Goal: Transaction & Acquisition: Purchase product/service

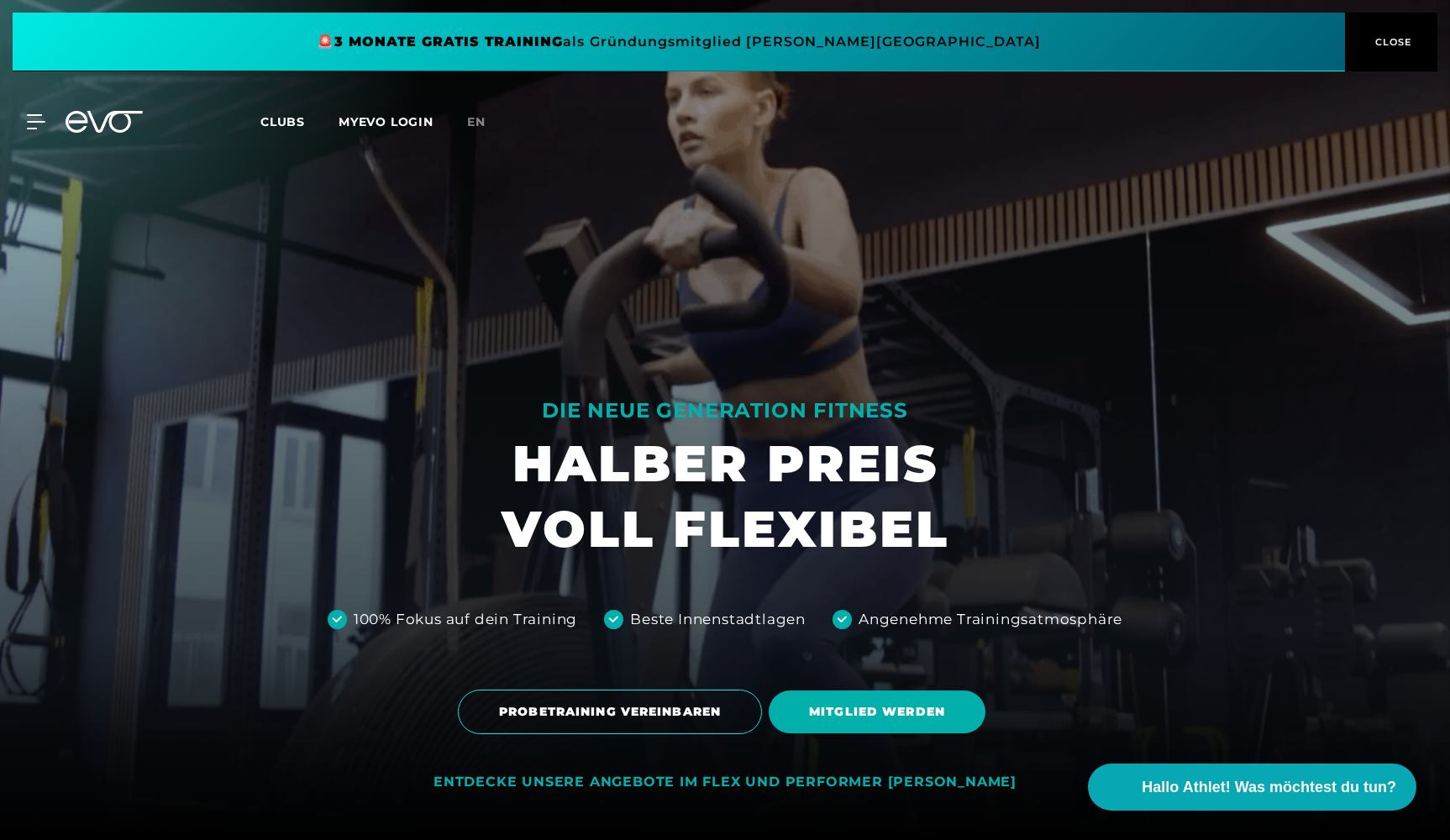
click at [302, 110] on div "MyEVO Login Über EVO Mitgliedschaften Probetraining TAGESPASS EVO Studios [GEOG…" at bounding box center [725, 122] width 1442 height 49
click at [297, 117] on span "Clubs" at bounding box center [282, 122] width 44 height 15
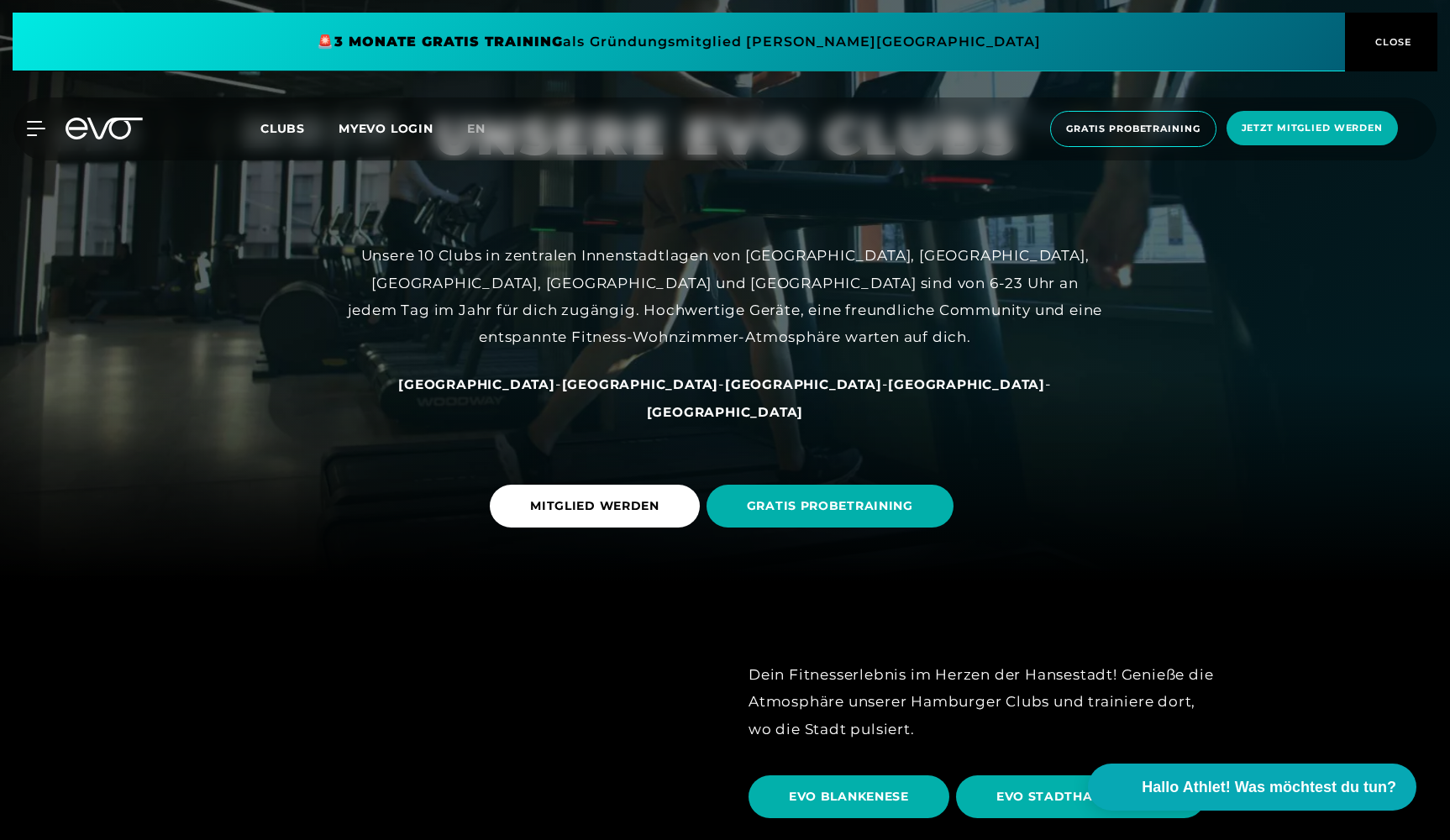
scroll to position [253, 0]
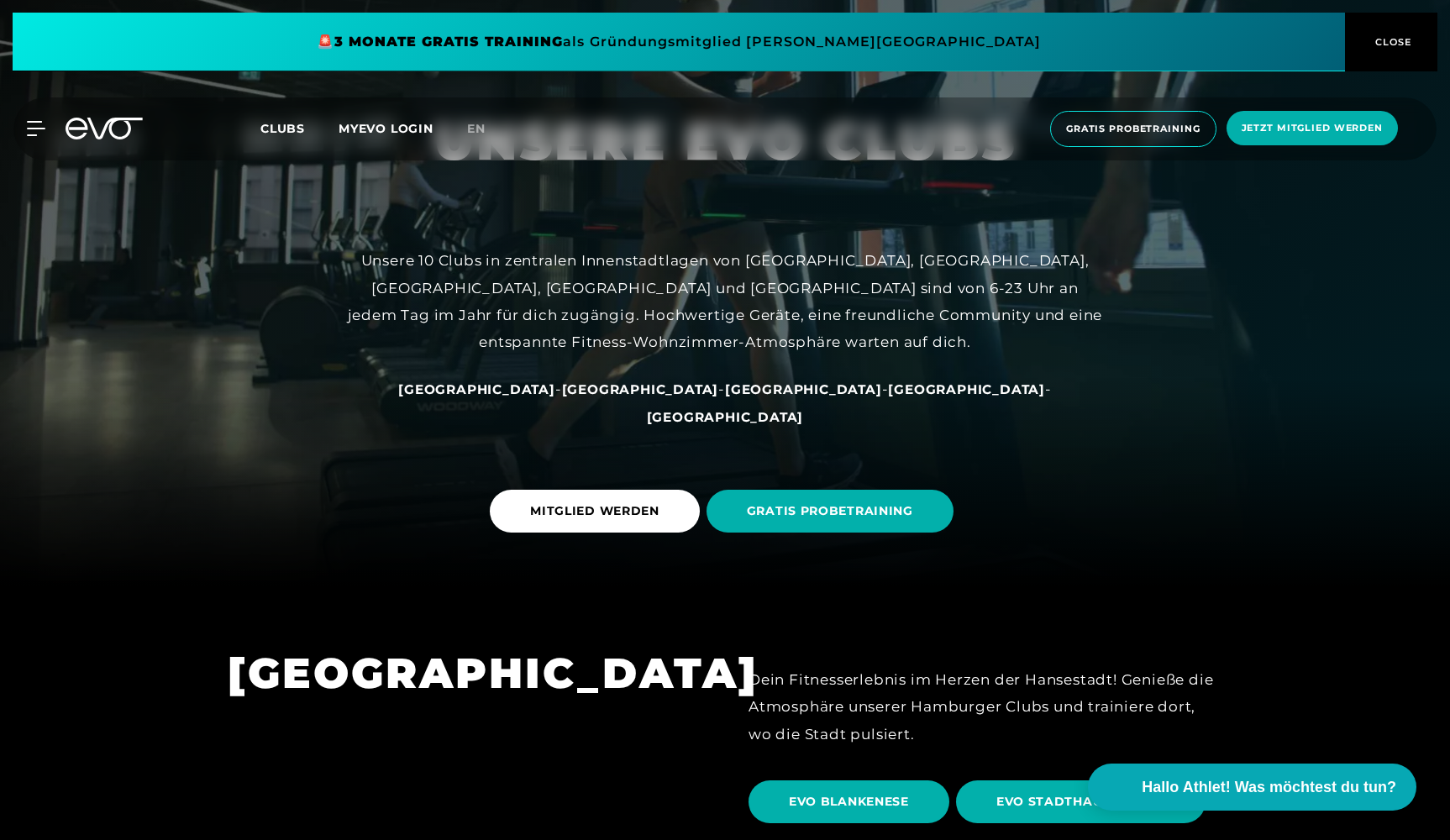
click at [803, 415] on span "[GEOGRAPHIC_DATA]" at bounding box center [725, 416] width 157 height 16
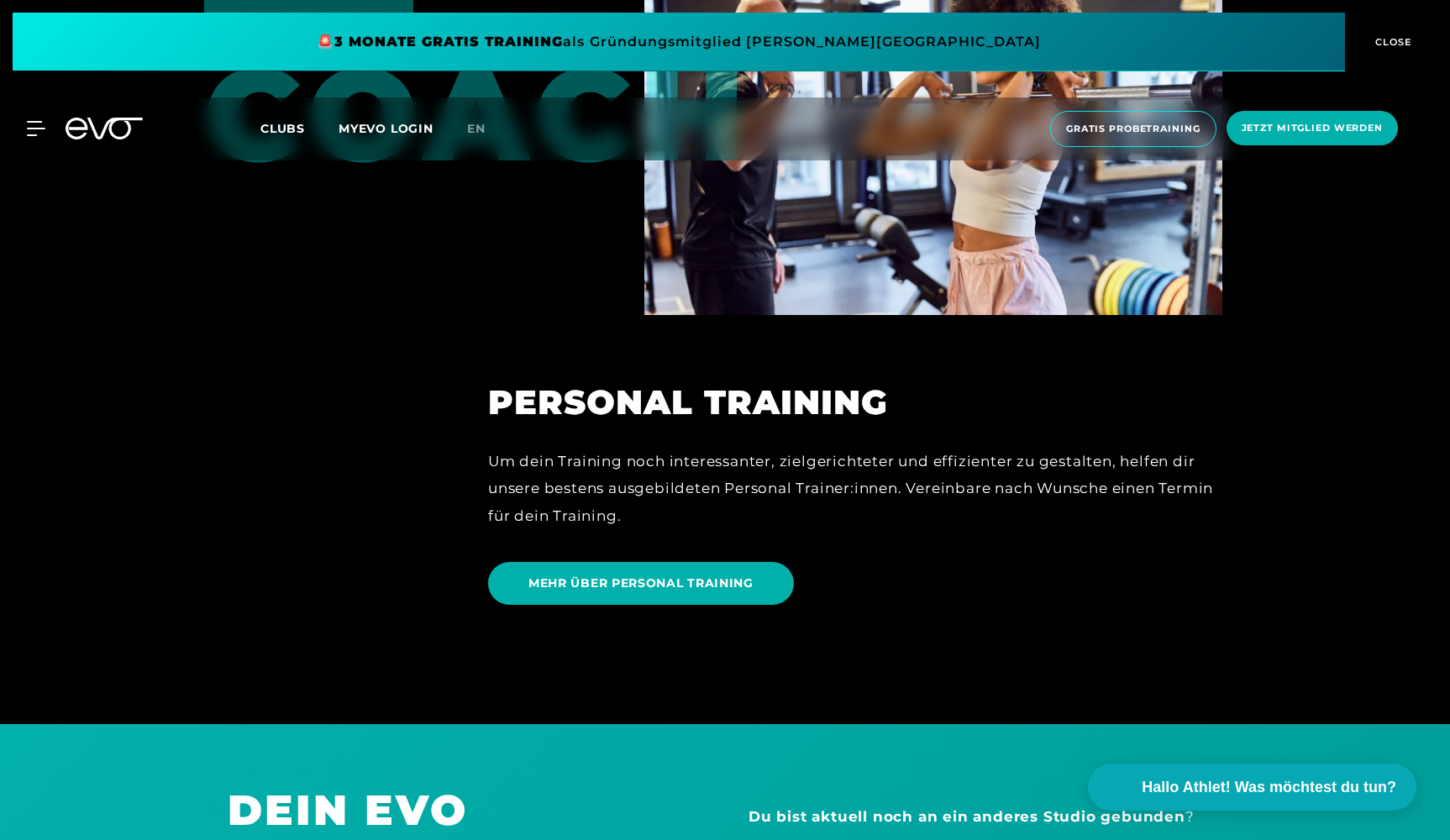
scroll to position [4504, 0]
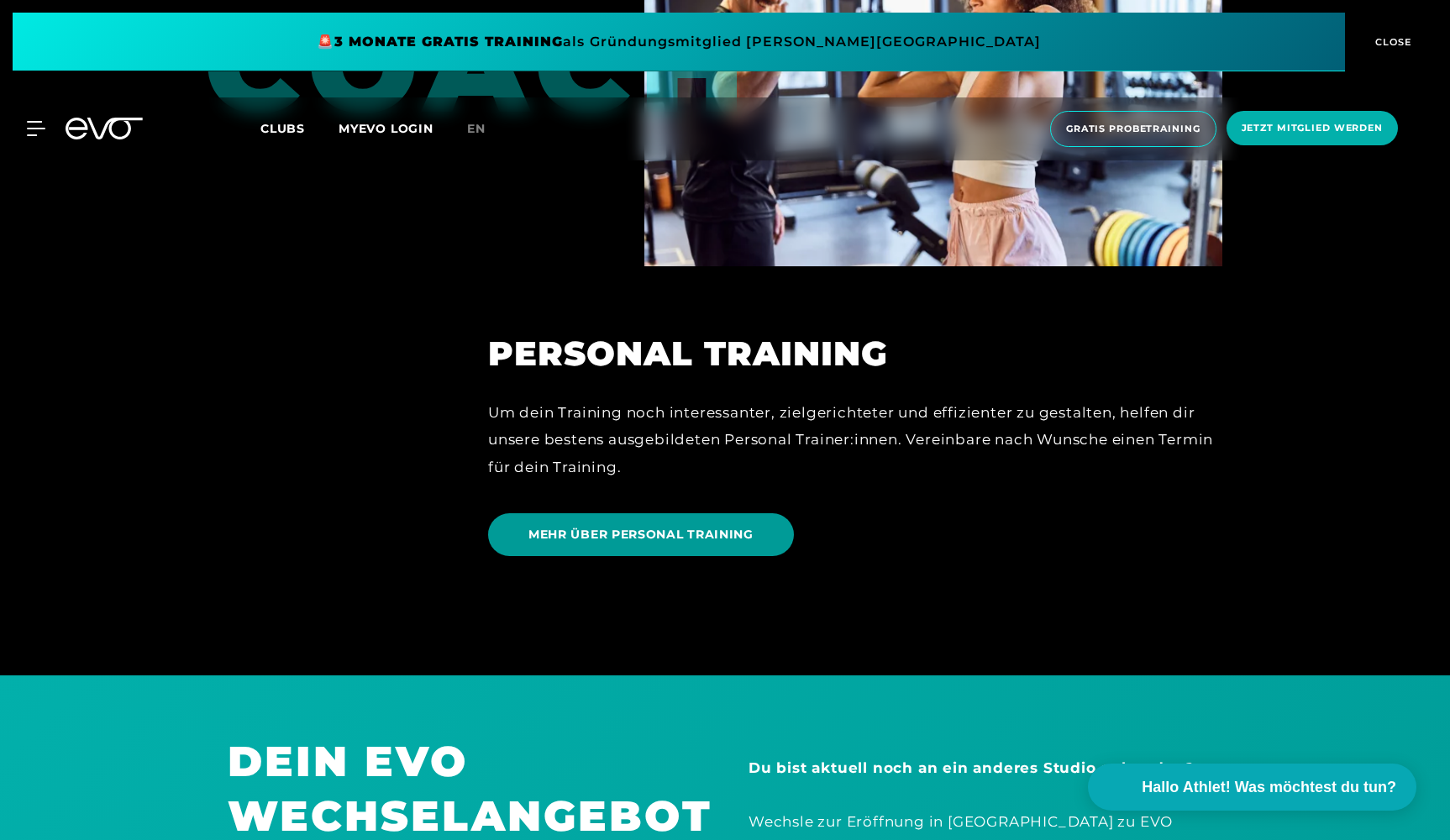
click at [752, 538] on span "MEHR ÜBER PERSONAL TRAINING" at bounding box center [640, 535] width 305 height 43
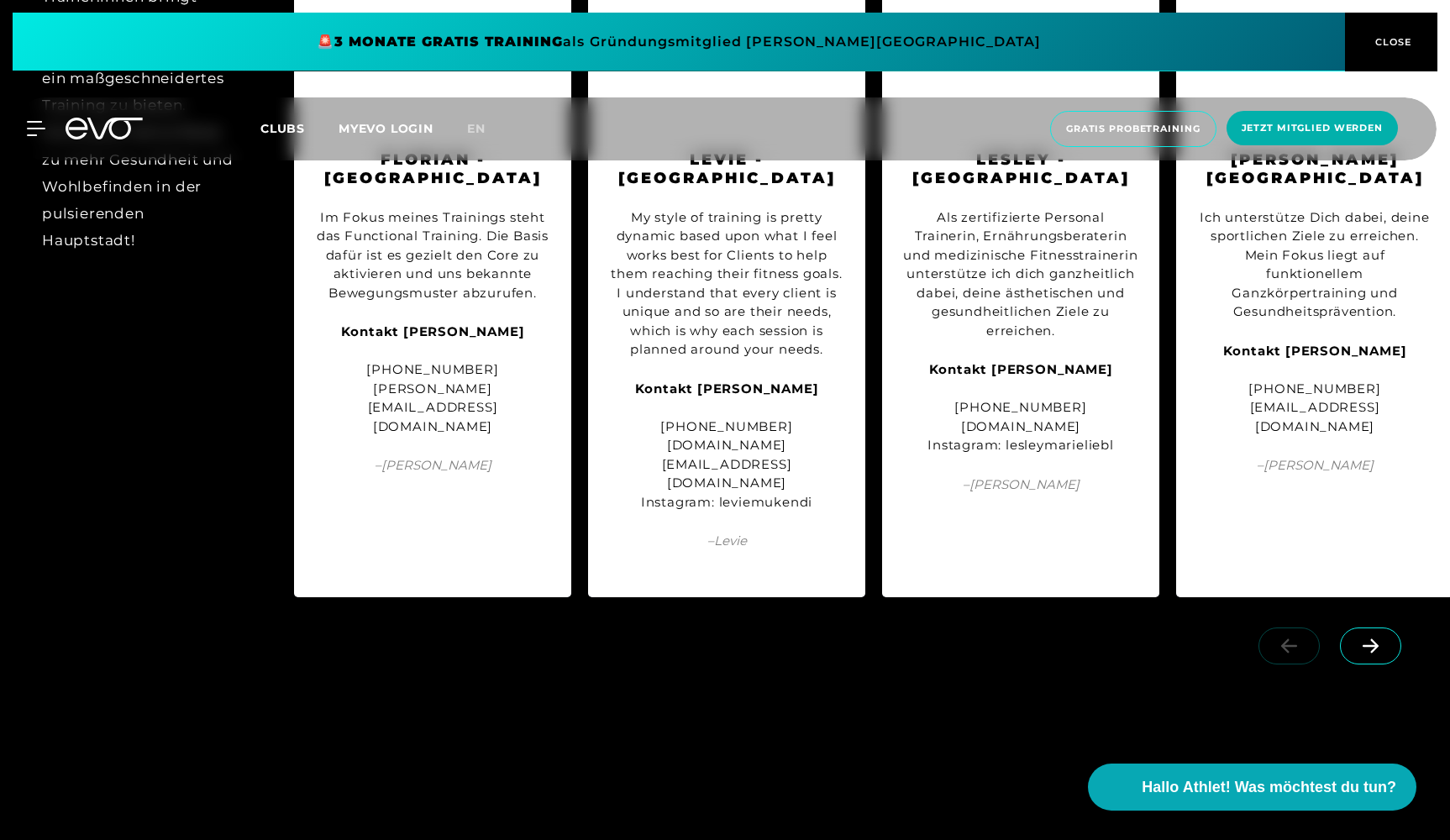
scroll to position [2169, 0]
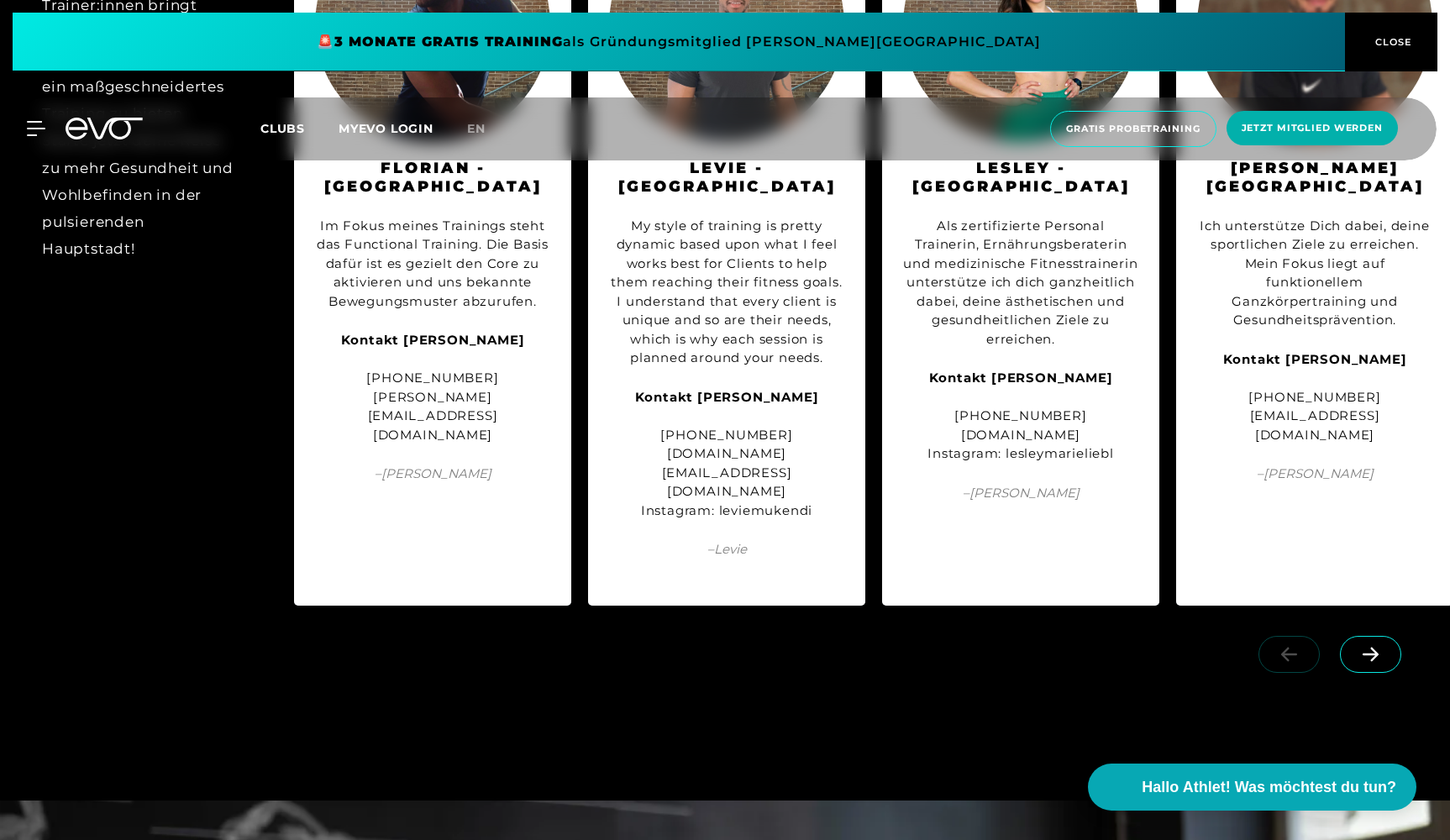
click at [1346, 636] on span at bounding box center [1369, 654] width 61 height 37
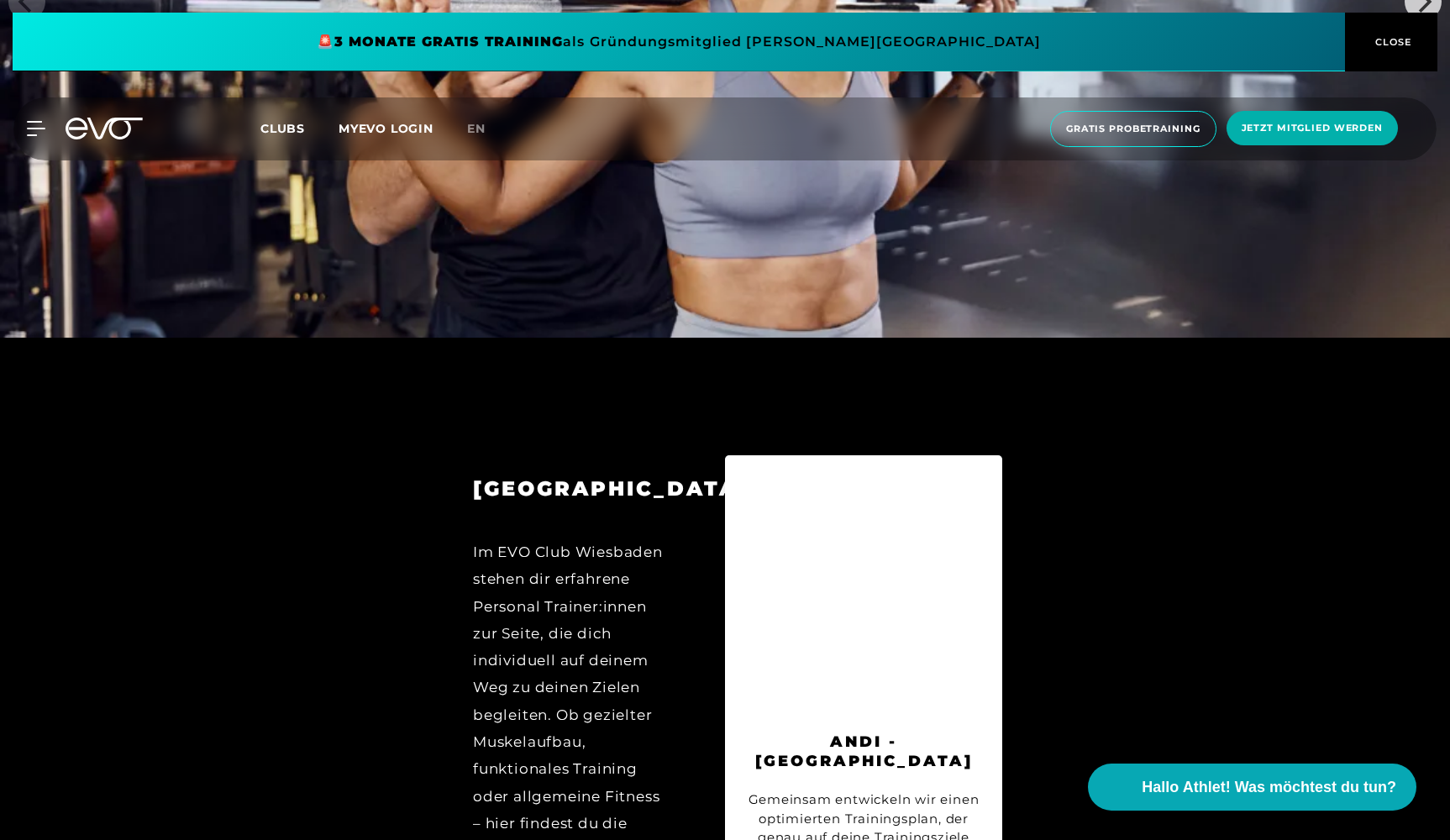
scroll to position [8297, 0]
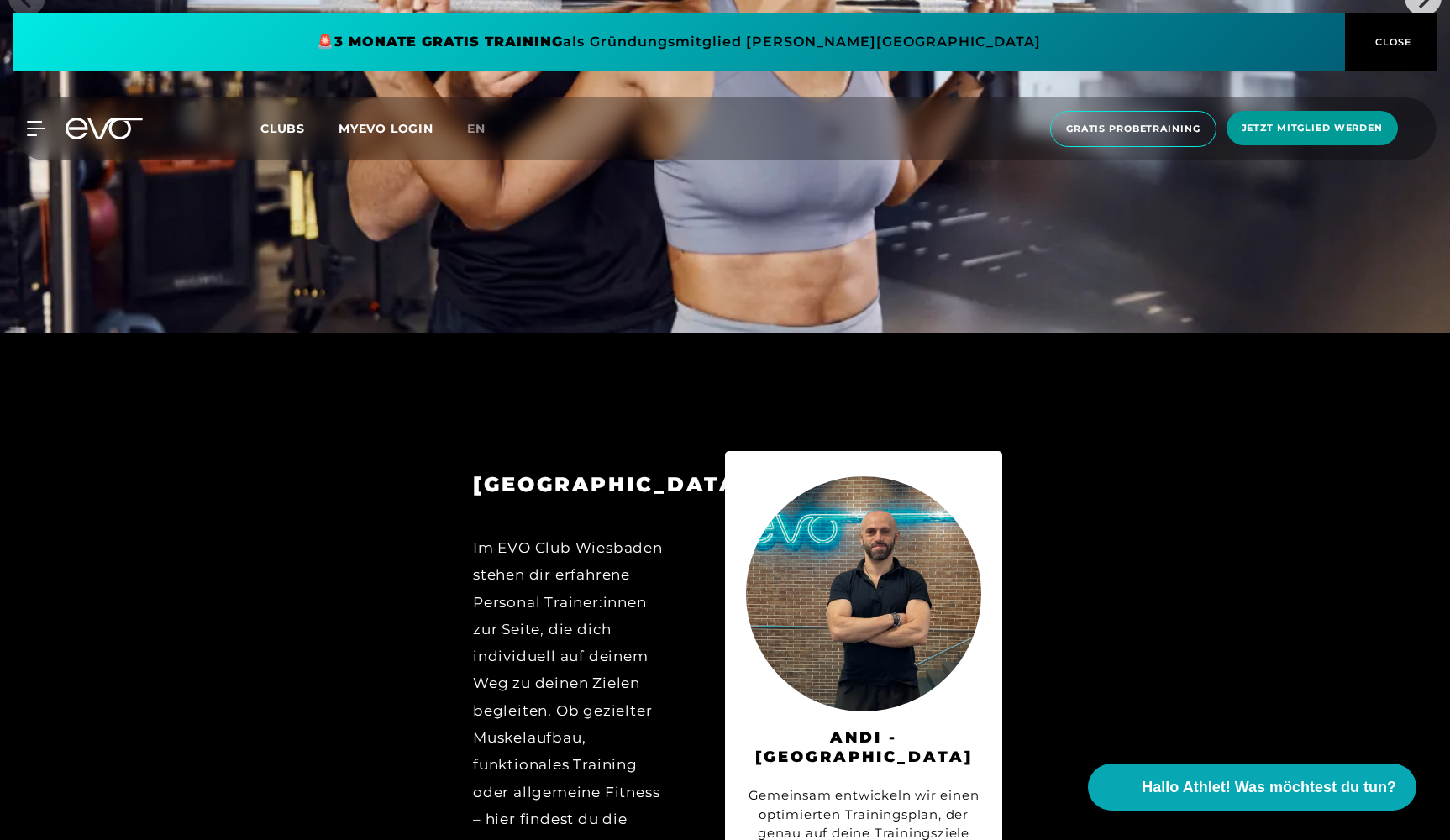
click at [1251, 130] on span "Jetzt Mitglied werden" at bounding box center [1312, 128] width 141 height 14
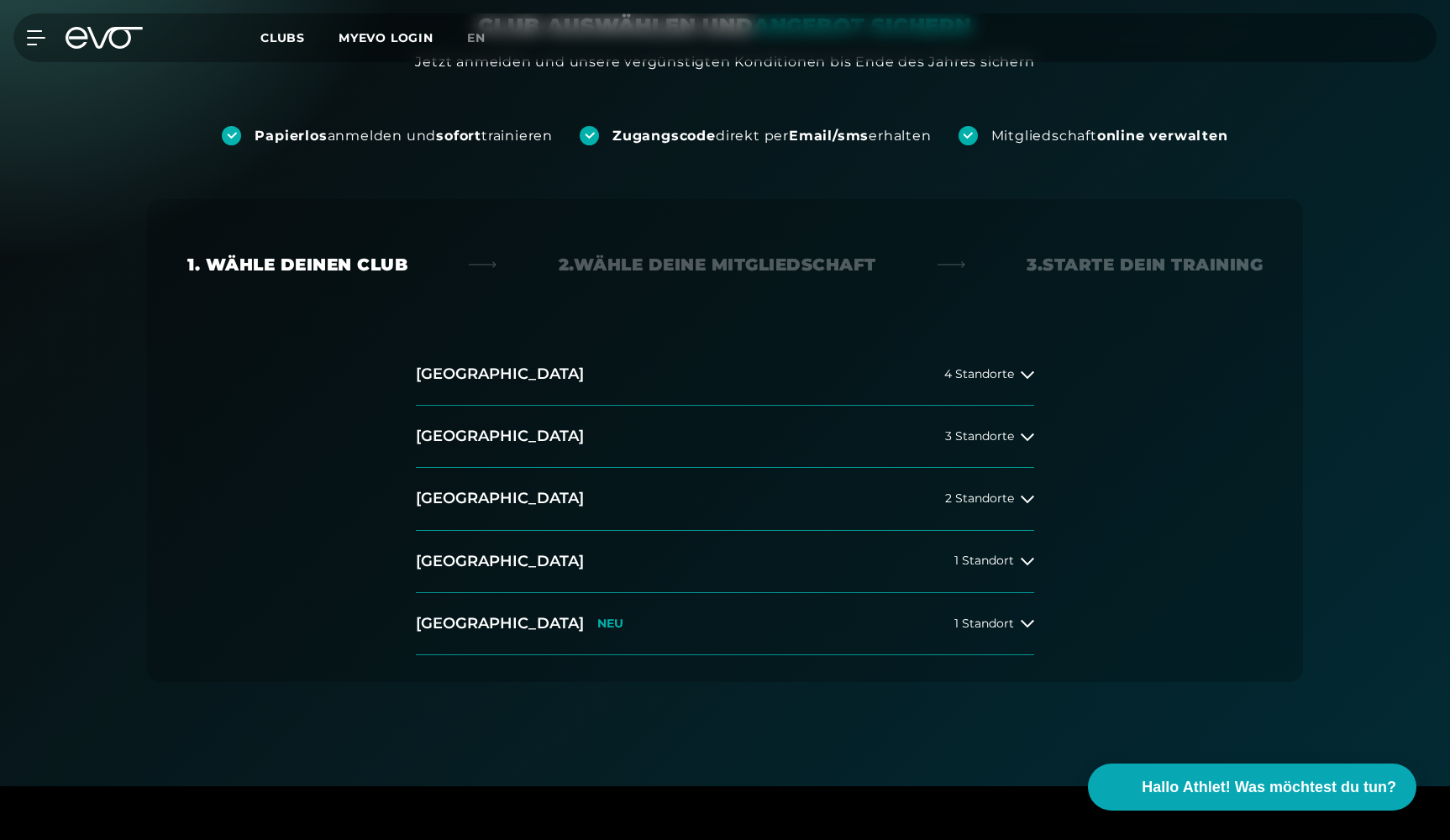
scroll to position [187, 0]
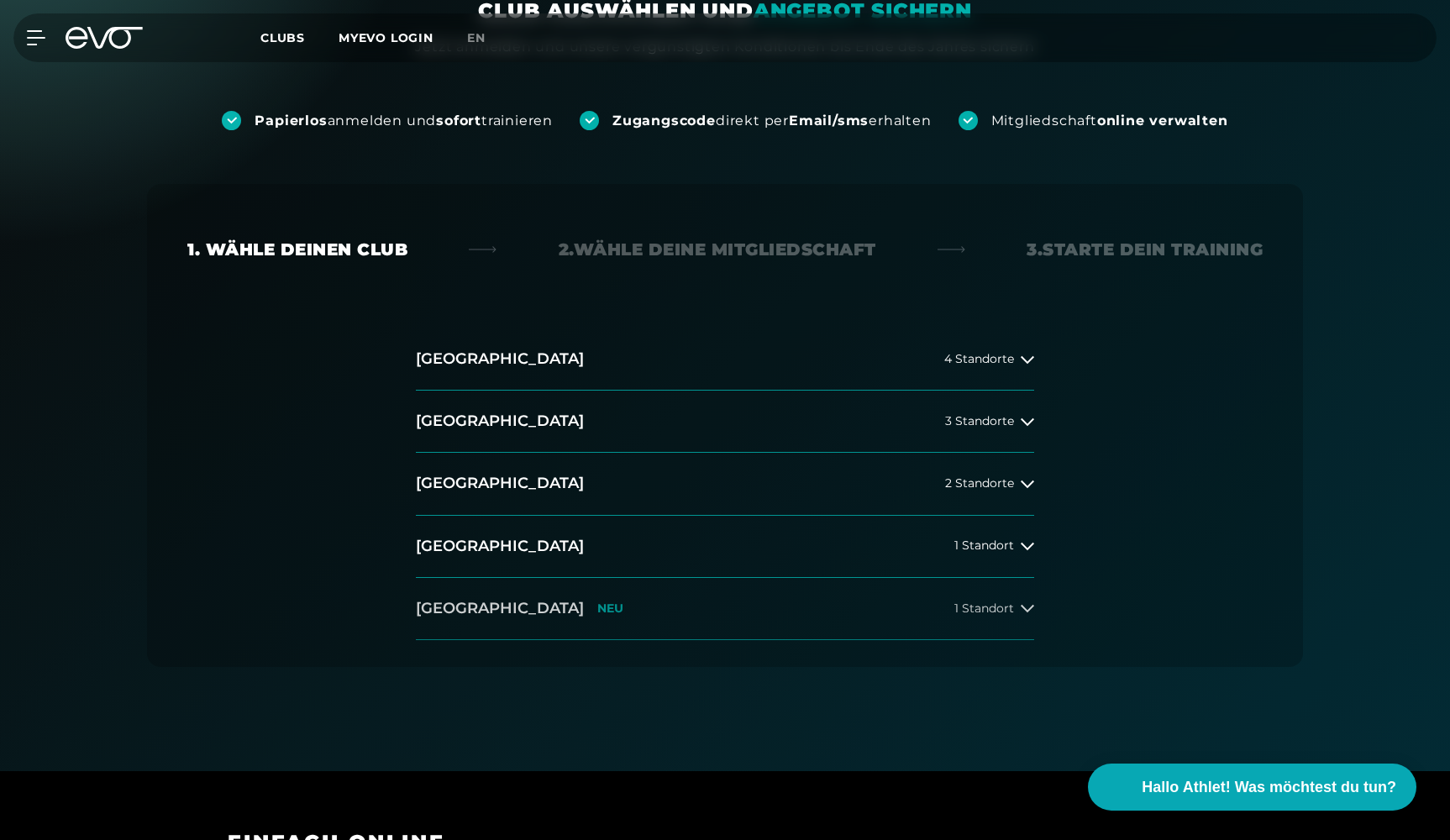
click at [654, 621] on button "[GEOGRAPHIC_DATA] NEU 1 Standort" at bounding box center [725, 609] width 618 height 62
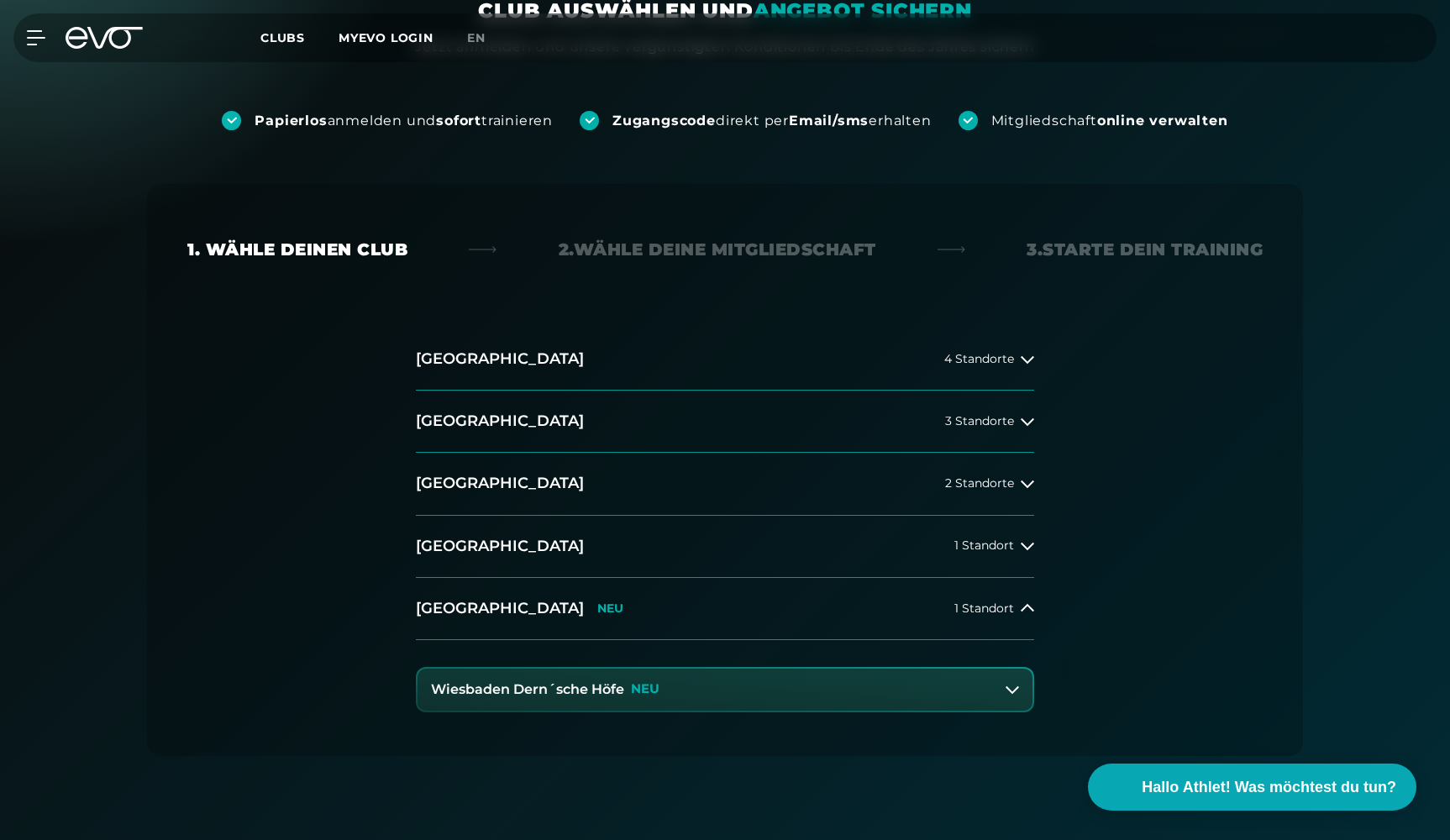
click at [657, 687] on p "NEU" at bounding box center [645, 689] width 28 height 14
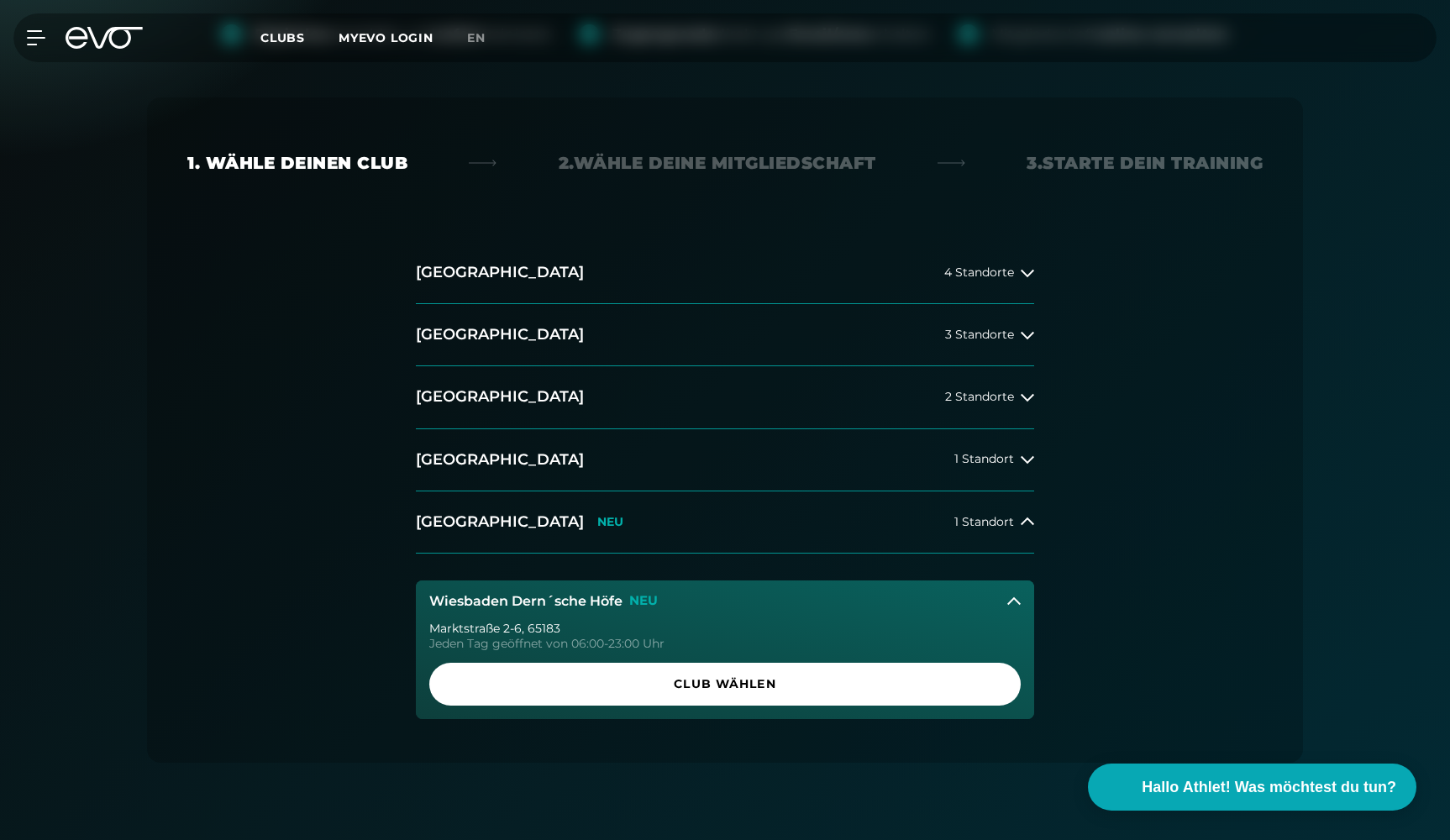
scroll to position [279, 0]
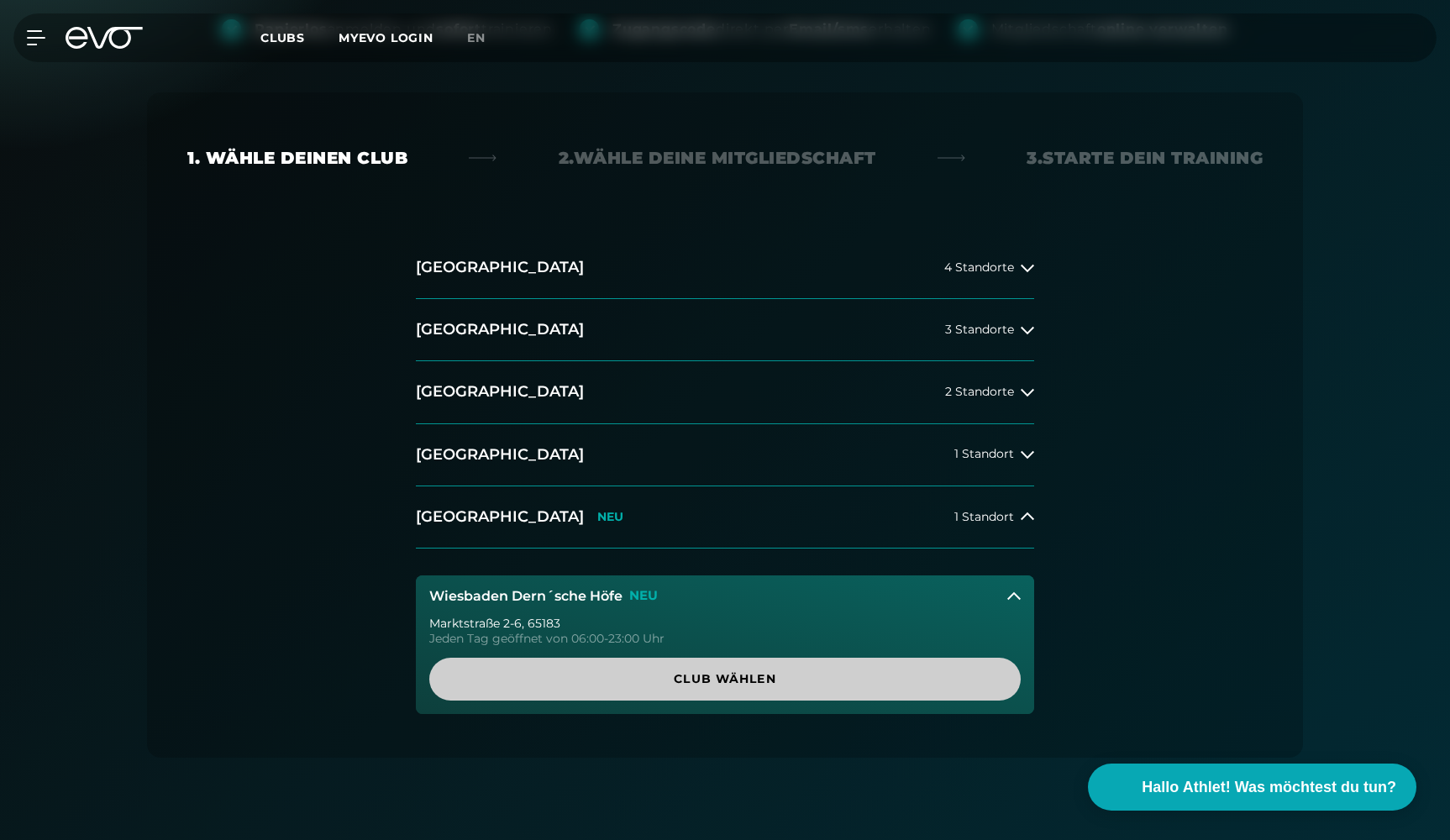
click at [690, 688] on span "Club wählen" at bounding box center [725, 679] width 591 height 43
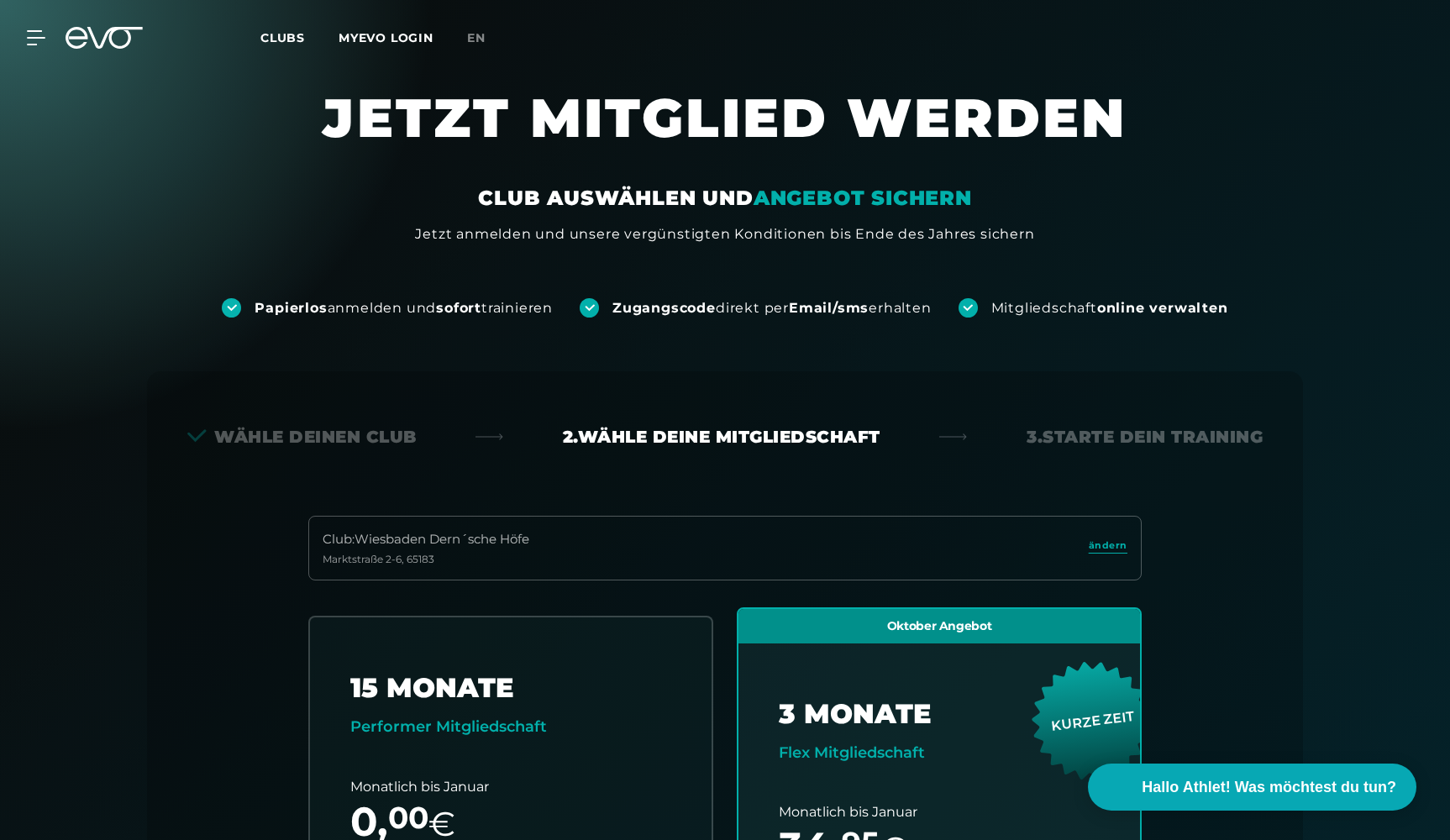
scroll to position [0, 0]
